Goal: Task Accomplishment & Management: Manage account settings

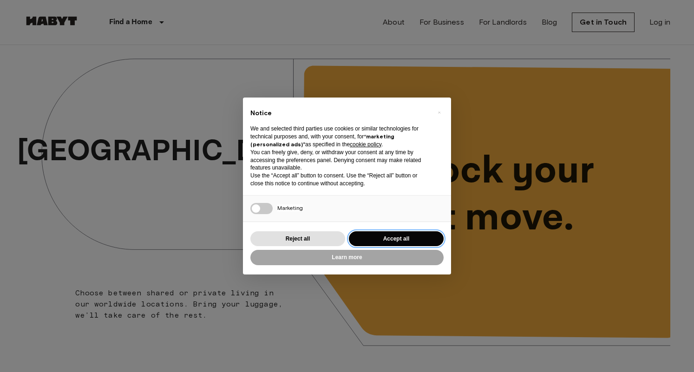
click at [391, 237] on button "Accept all" at bounding box center [396, 238] width 95 height 15
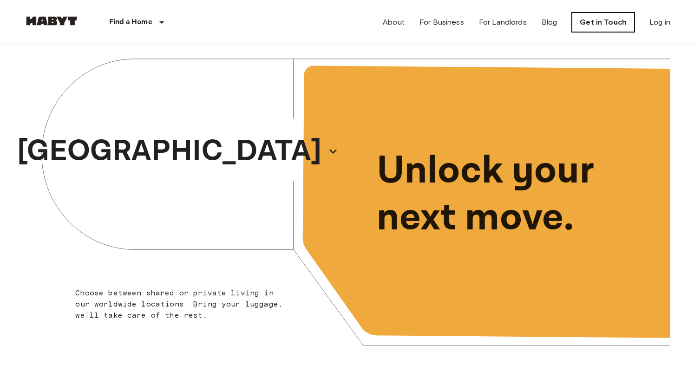
click at [591, 21] on link "Get in Touch" at bounding box center [603, 23] width 63 height 20
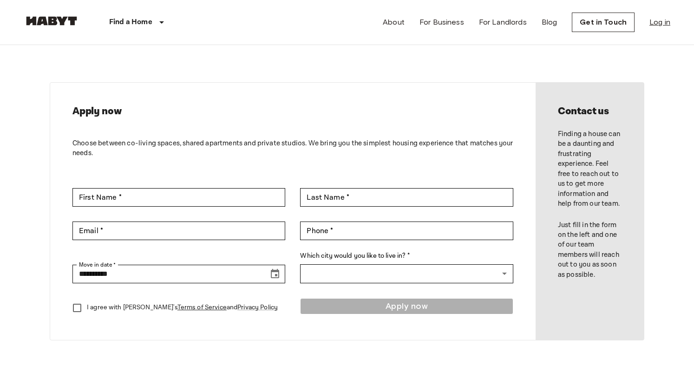
click at [655, 26] on link "Log in" at bounding box center [659, 22] width 21 height 11
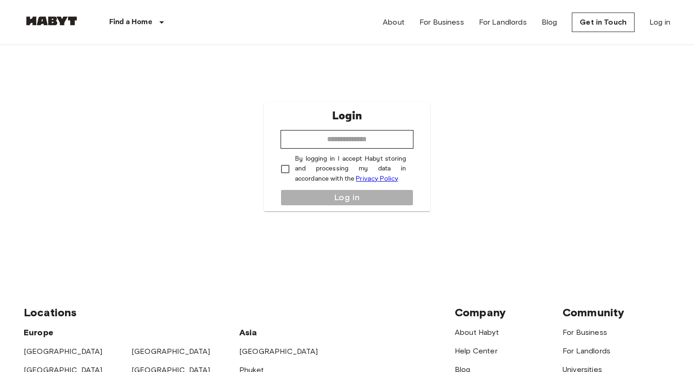
click at [362, 151] on div "Login ​ By logging in I accept Habyt storing and processing my data in accordan…" at bounding box center [347, 156] width 167 height 109
type input "**********"
click at [308, 195] on button "Log in" at bounding box center [347, 198] width 133 height 16
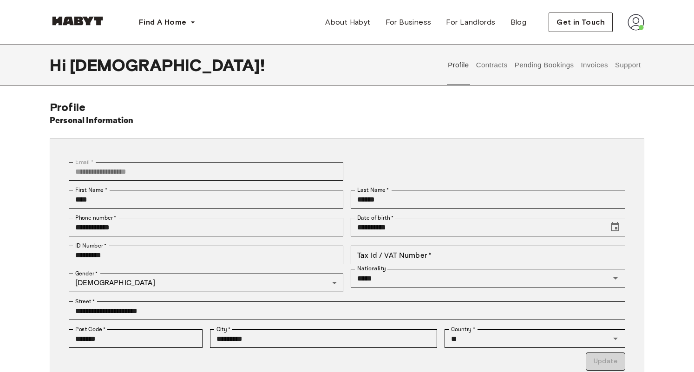
click at [533, 63] on button "Pending Bookings" at bounding box center [544, 65] width 62 height 41
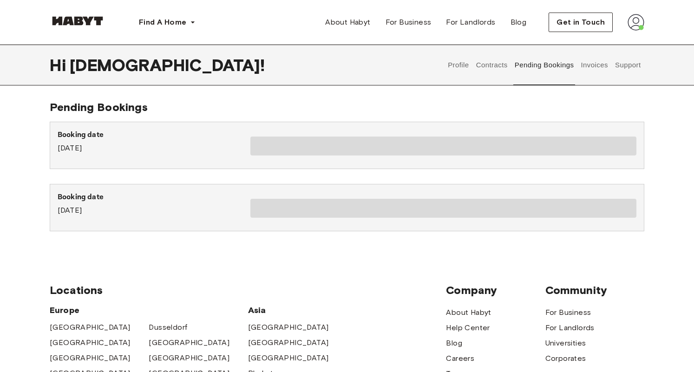
click at [623, 64] on button "Support" at bounding box center [628, 65] width 28 height 41
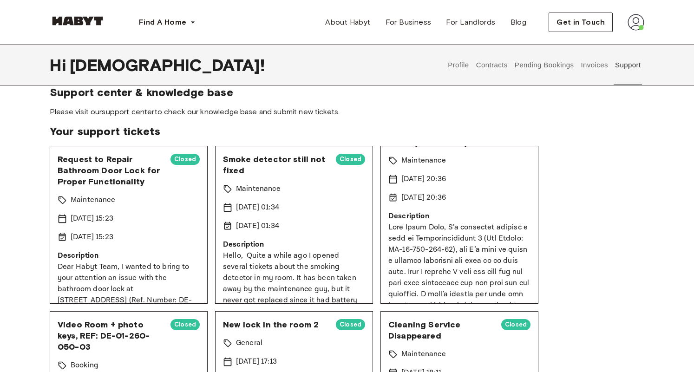
scroll to position [35, 0]
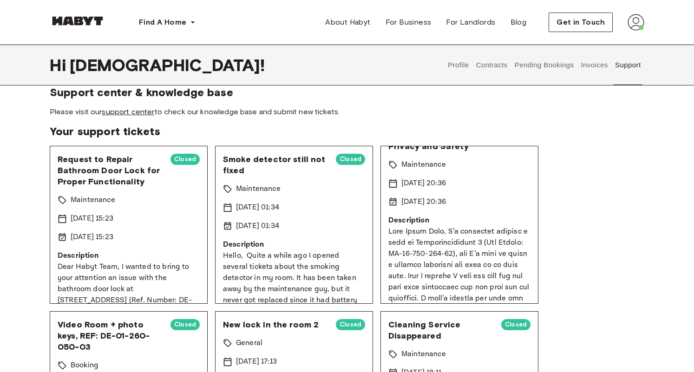
click at [142, 113] on link "support center" at bounding box center [128, 111] width 52 height 9
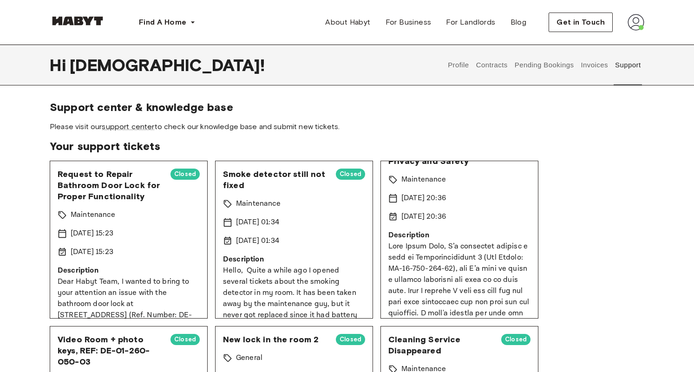
scroll to position [0, 0]
click at [459, 65] on button "Profile" at bounding box center [459, 65] width 24 height 41
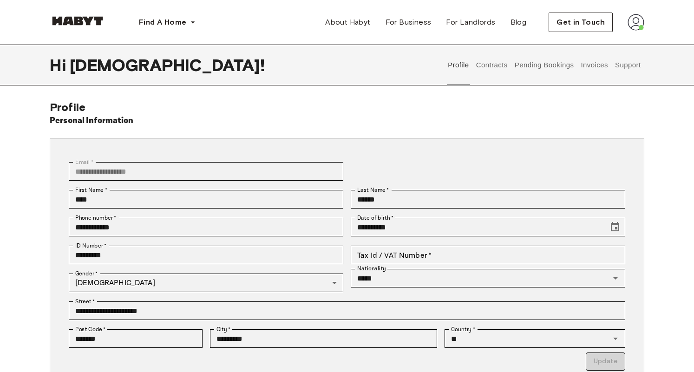
click at [496, 66] on button "Contracts" at bounding box center [492, 65] width 34 height 41
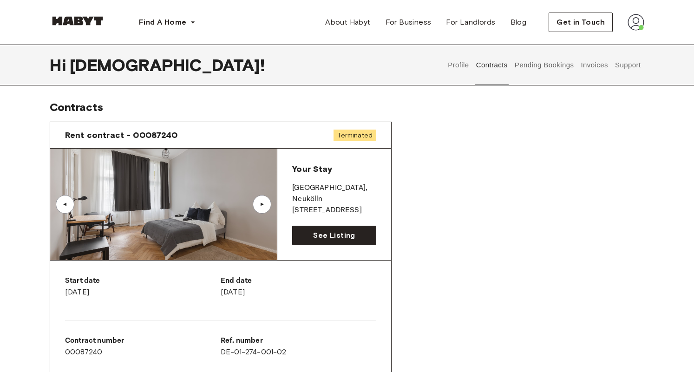
click at [539, 64] on button "Pending Bookings" at bounding box center [544, 65] width 62 height 41
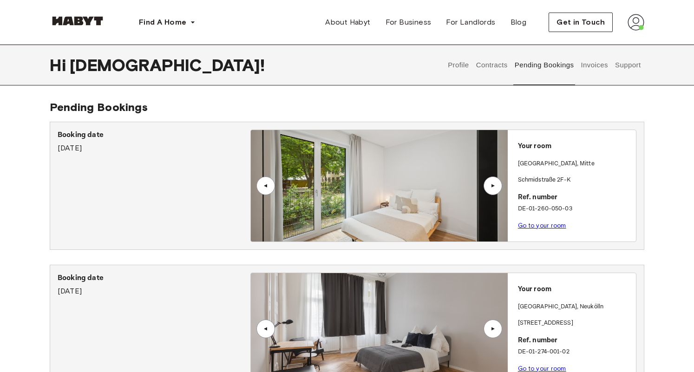
click at [481, 67] on button "Contracts" at bounding box center [492, 65] width 34 height 41
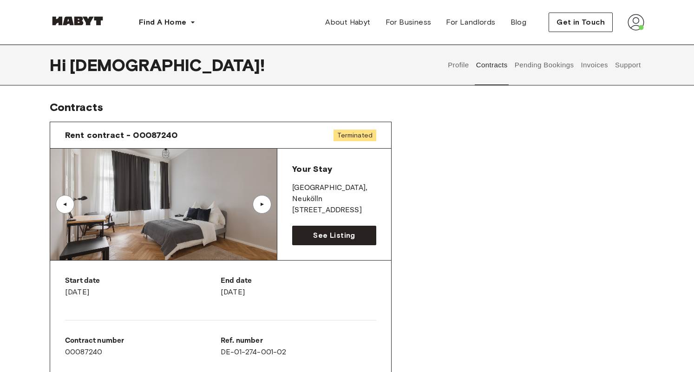
click at [619, 65] on button "Support" at bounding box center [628, 65] width 28 height 41
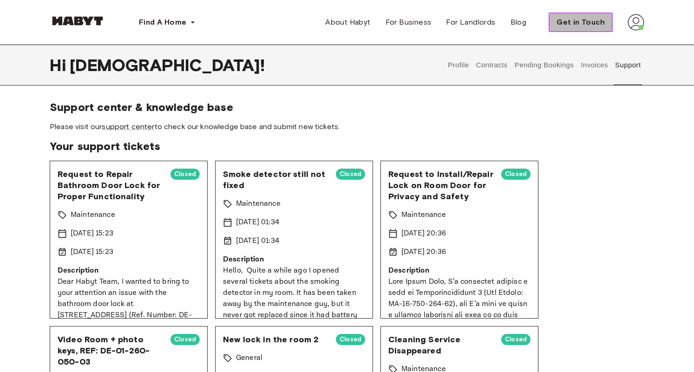
click at [582, 23] on span "Get in Touch" at bounding box center [581, 22] width 48 height 11
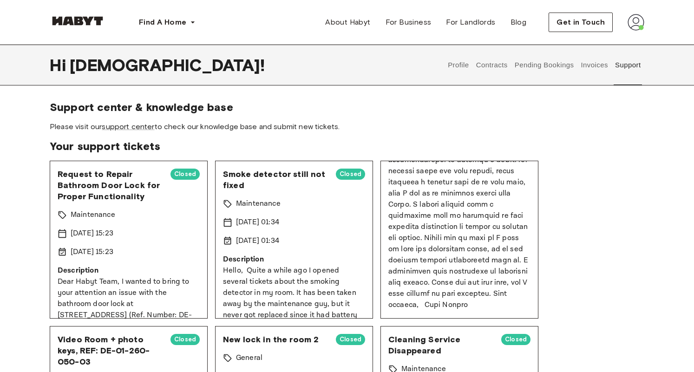
click at [462, 68] on button "Profile" at bounding box center [459, 65] width 24 height 41
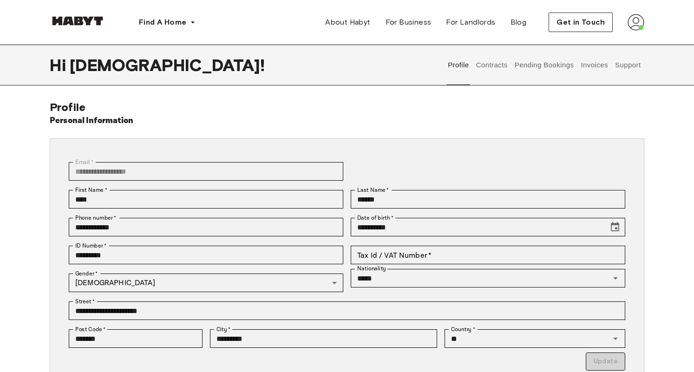
click at [491, 66] on button "Contracts" at bounding box center [492, 65] width 34 height 41
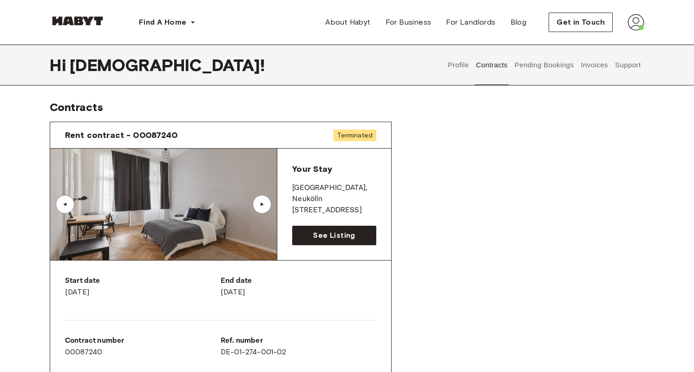
click at [531, 68] on button "Pending Bookings" at bounding box center [544, 65] width 62 height 41
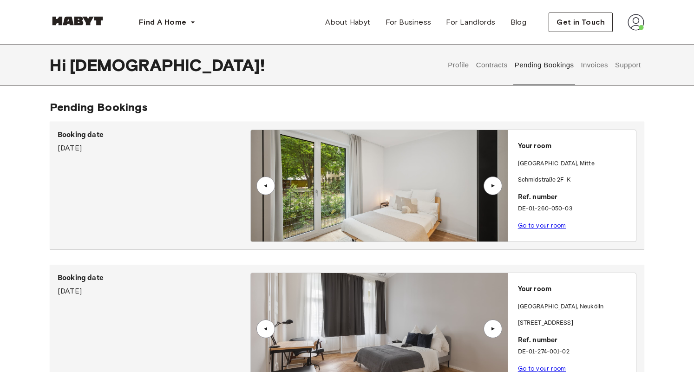
click at [629, 65] on button "Support" at bounding box center [628, 65] width 28 height 41
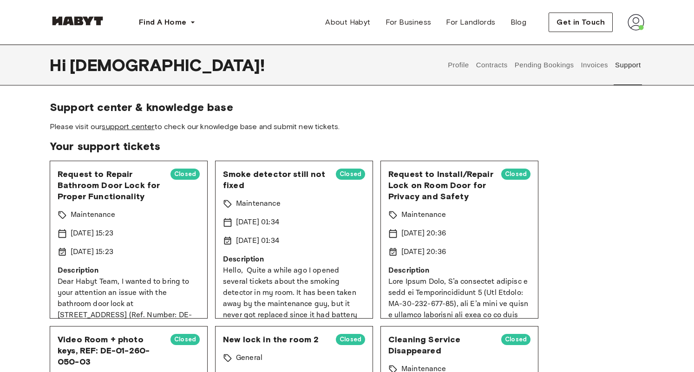
click at [119, 126] on link "support center" at bounding box center [128, 126] width 52 height 9
click at [497, 67] on button "Contracts" at bounding box center [492, 65] width 34 height 41
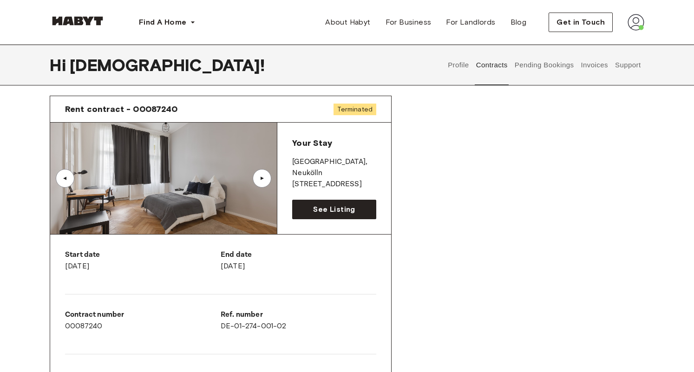
scroll to position [19, 0]
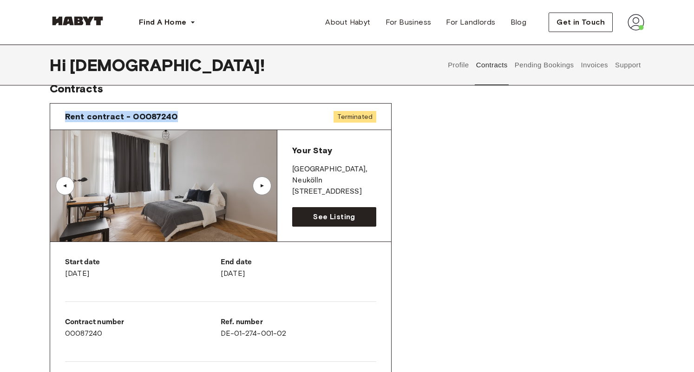
drag, startPoint x: 188, startPoint y: 114, endPoint x: 65, endPoint y: 113, distance: 122.6
click at [65, 113] on div "Rent contract - 00087240 Terminated" at bounding box center [220, 117] width 341 height 26
copy span "Rent contract - 00087240"
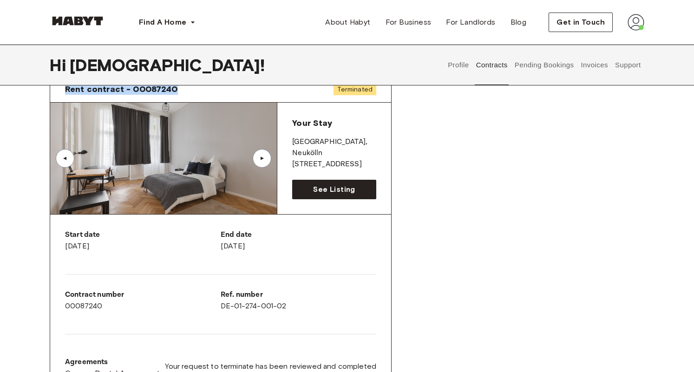
scroll to position [50, 0]
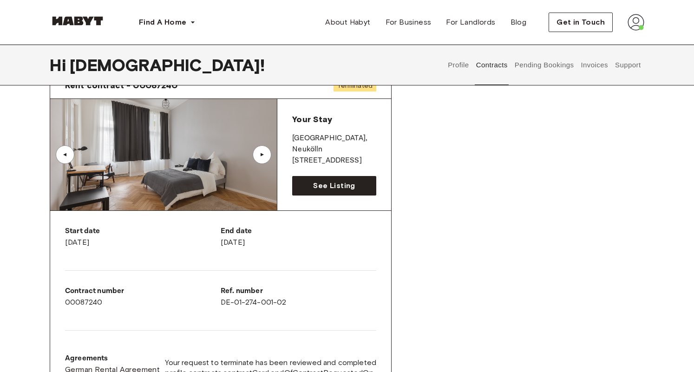
click at [319, 311] on div "Ref. number DE-01-274-001-02" at bounding box center [299, 301] width 156 height 30
drag, startPoint x: 319, startPoint y: 311, endPoint x: 65, endPoint y: 288, distance: 255.2
click at [65, 288] on div "Start date [DATE] End date [DATE] Contract number 00087240 Ref. number DE-01-27…" at bounding box center [220, 308] width 341 height 195
click at [121, 308] on div "Contract number 00087240" at bounding box center [143, 297] width 156 height 22
drag, startPoint x: 117, startPoint y: 306, endPoint x: 58, endPoint y: 293, distance: 60.1
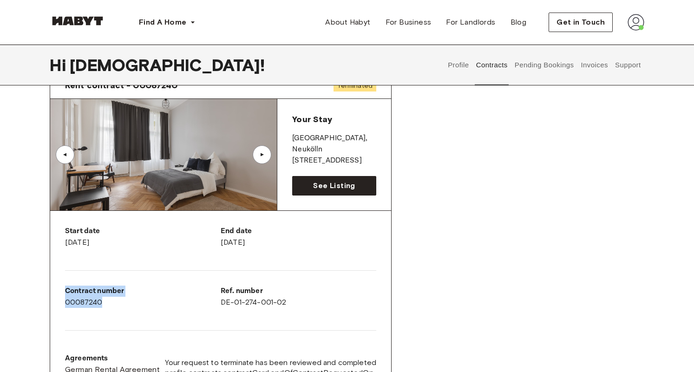
click at [58, 293] on div "Start date [DATE] End date [DATE] Contract number 00087240 Ref. number DE-01-27…" at bounding box center [220, 308] width 341 height 195
copy div "Contract number 00087240"
drag, startPoint x: 296, startPoint y: 301, endPoint x: 220, endPoint y: 291, distance: 76.3
click at [220, 291] on div "Start date [DATE] End date [DATE] Contract number 00087240 Ref. number DE-01-27…" at bounding box center [220, 308] width 341 height 195
click at [220, 291] on p "Contract number" at bounding box center [143, 291] width 156 height 11
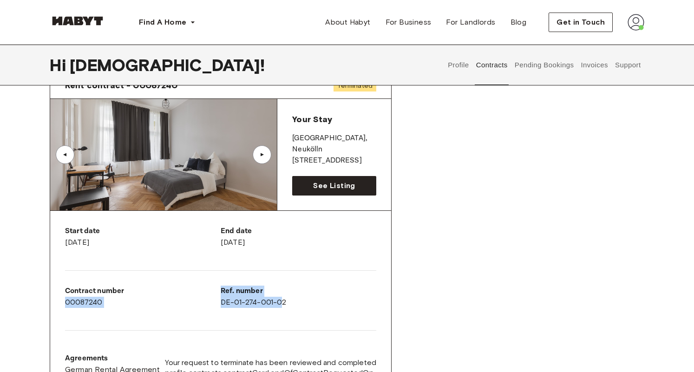
drag, startPoint x: 220, startPoint y: 291, endPoint x: 283, endPoint y: 299, distance: 63.2
click at [283, 300] on div "Start date [DATE] End date [DATE] Contract number 00087240 Ref. number DE-01-27…" at bounding box center [220, 308] width 341 height 195
click at [291, 302] on div "Ref. number DE-01-274-001-02" at bounding box center [299, 297] width 156 height 22
drag, startPoint x: 291, startPoint y: 302, endPoint x: 222, endPoint y: 290, distance: 70.6
click at [222, 290] on div "Ref. number DE-01-274-001-02" at bounding box center [299, 297] width 156 height 22
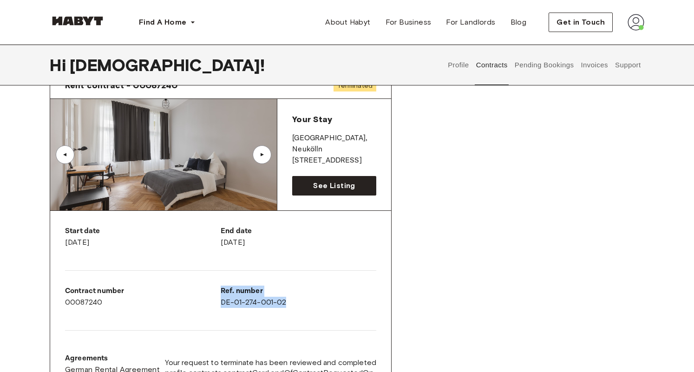
copy div "Ref. number DE-01-274-001-02"
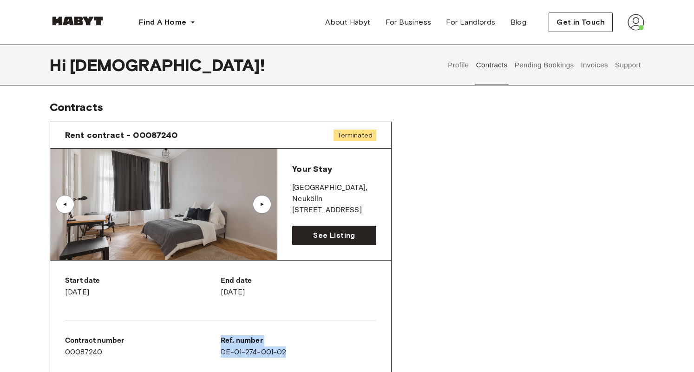
scroll to position [0, 0]
click at [552, 65] on button "Pending Bookings" at bounding box center [544, 65] width 62 height 41
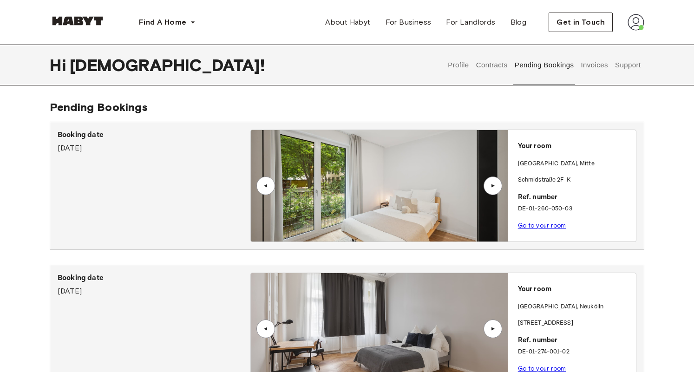
click at [494, 183] on div "▲" at bounding box center [492, 186] width 9 height 6
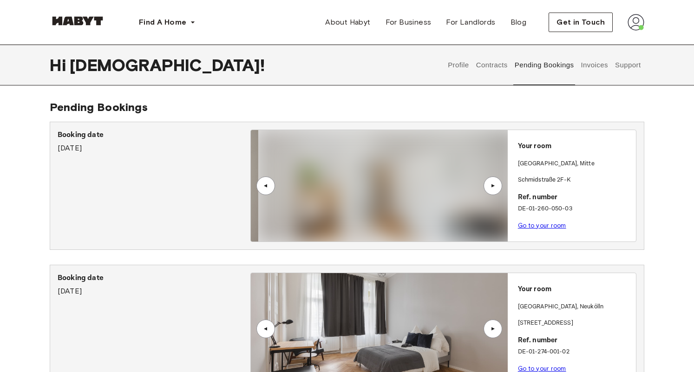
click at [494, 183] on div "▲" at bounding box center [492, 186] width 9 height 6
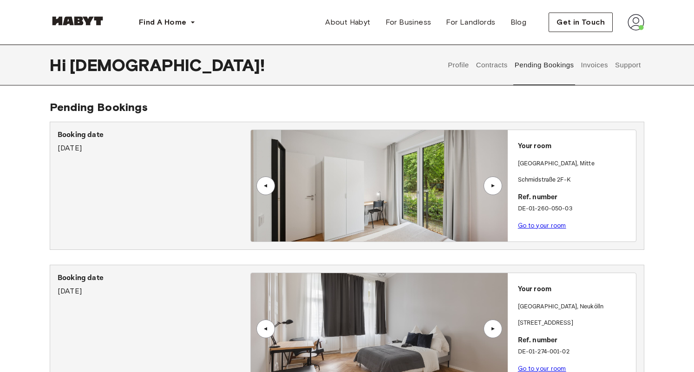
click at [494, 183] on div "▲" at bounding box center [492, 186] width 9 height 6
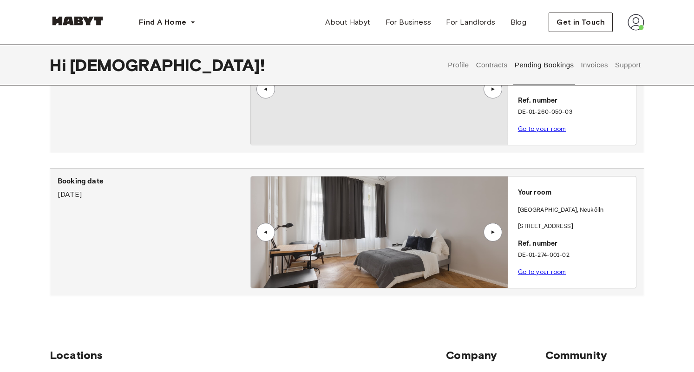
scroll to position [105, 0]
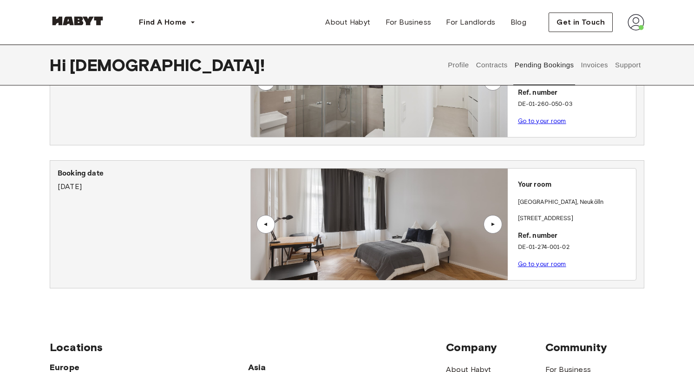
click at [494, 228] on div "▲" at bounding box center [493, 224] width 19 height 19
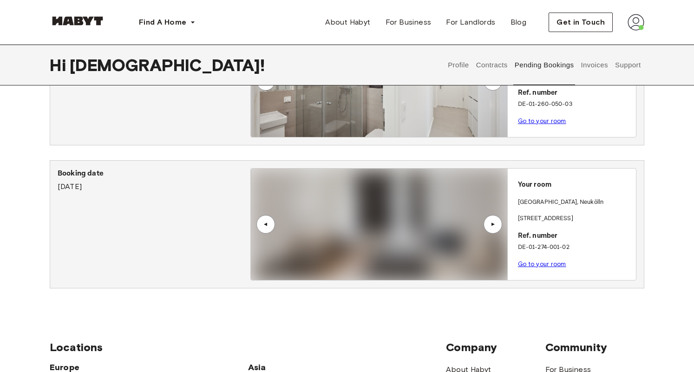
click at [494, 228] on div "▲" at bounding box center [493, 224] width 19 height 19
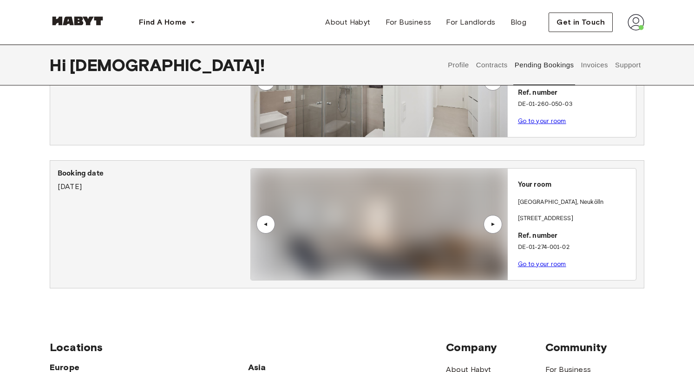
click at [493, 61] on button "Contracts" at bounding box center [492, 65] width 34 height 41
